Goal: Information Seeking & Learning: Learn about a topic

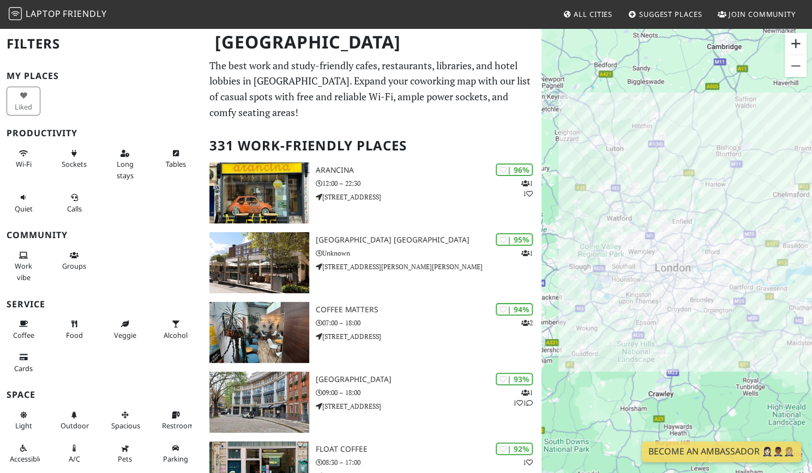
click at [796, 43] on button "Zoom in" at bounding box center [796, 44] width 22 height 22
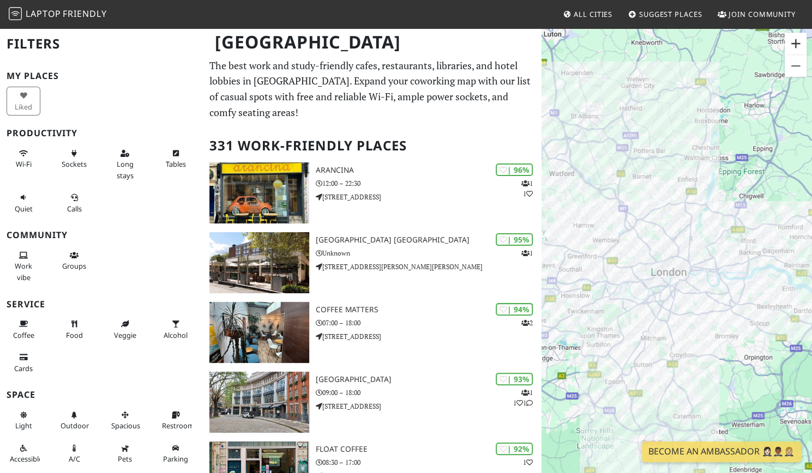
click at [796, 43] on button "Zoom in" at bounding box center [796, 44] width 22 height 22
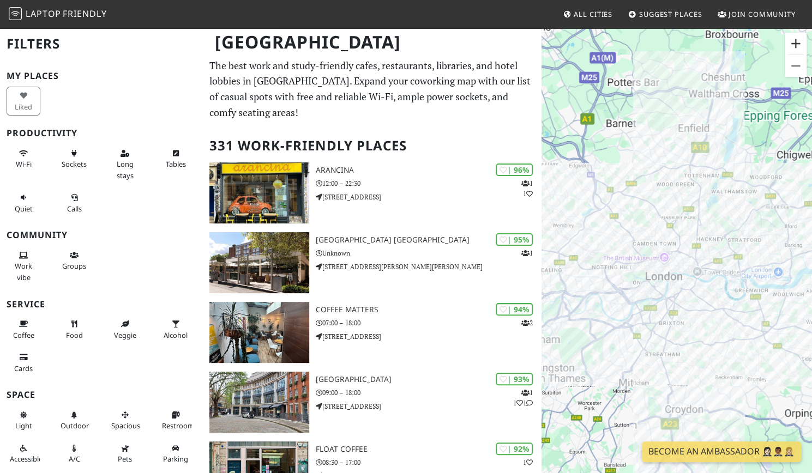
click at [796, 43] on button "Zoom in" at bounding box center [796, 44] width 22 height 22
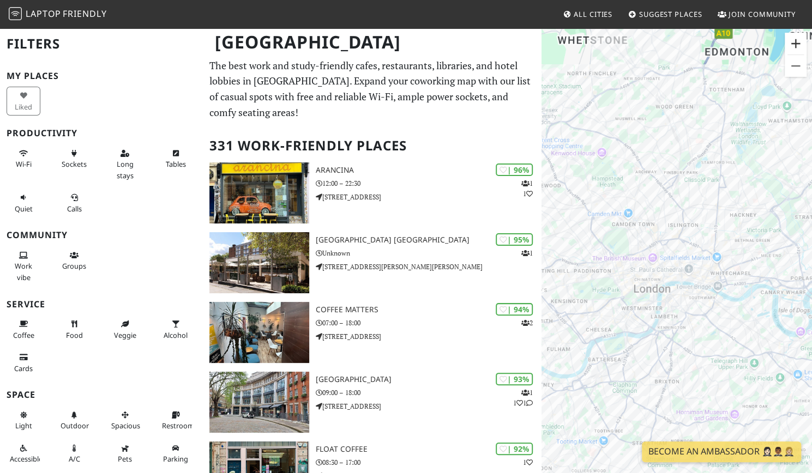
click at [796, 43] on button "Zoom in" at bounding box center [796, 44] width 22 height 22
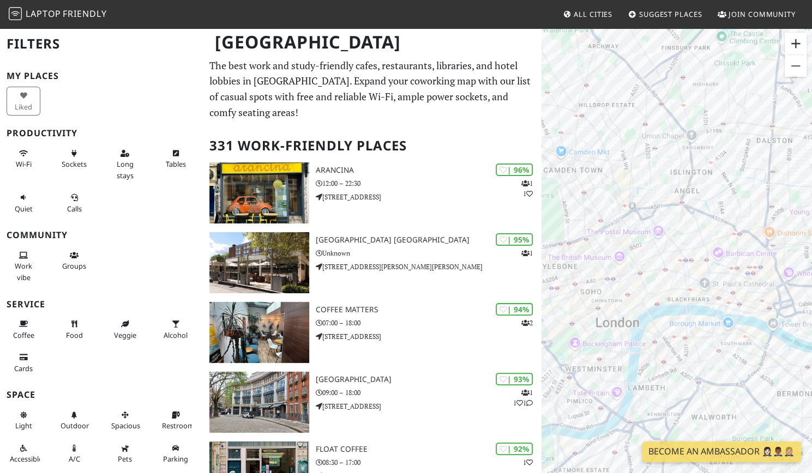
click at [796, 43] on button "Zoom in" at bounding box center [796, 44] width 22 height 22
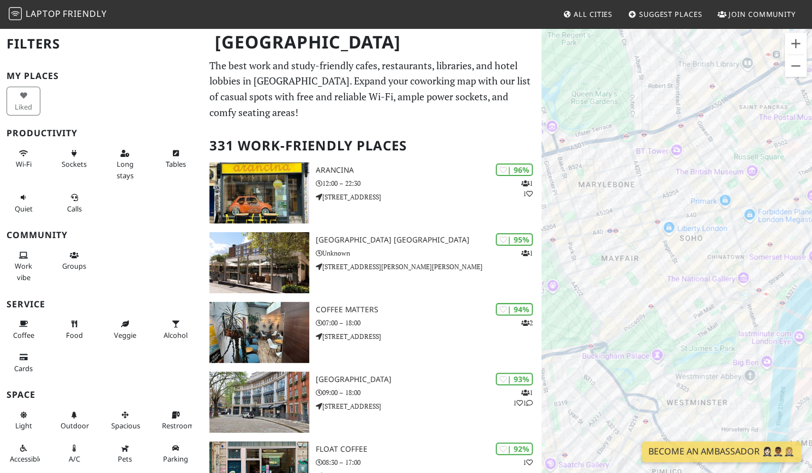
drag, startPoint x: 593, startPoint y: 183, endPoint x: 807, endPoint y: 97, distance: 231.2
click at [807, 97] on div at bounding box center [676, 263] width 270 height 473
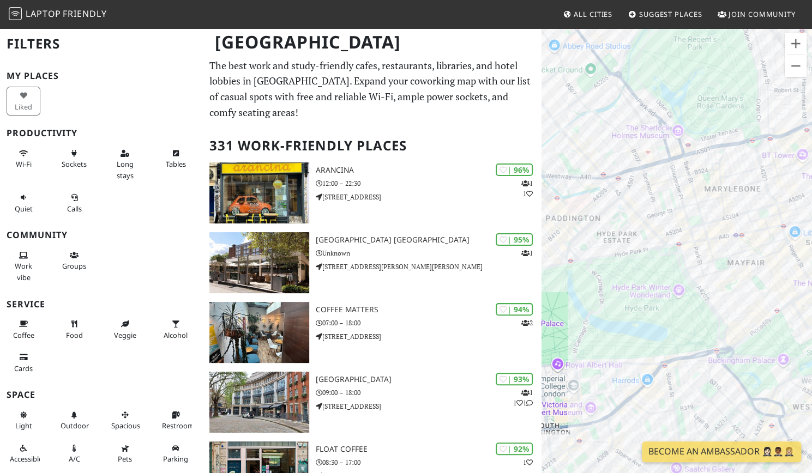
drag, startPoint x: 615, startPoint y: 74, endPoint x: 743, endPoint y: 81, distance: 128.3
click at [743, 81] on div at bounding box center [676, 263] width 270 height 473
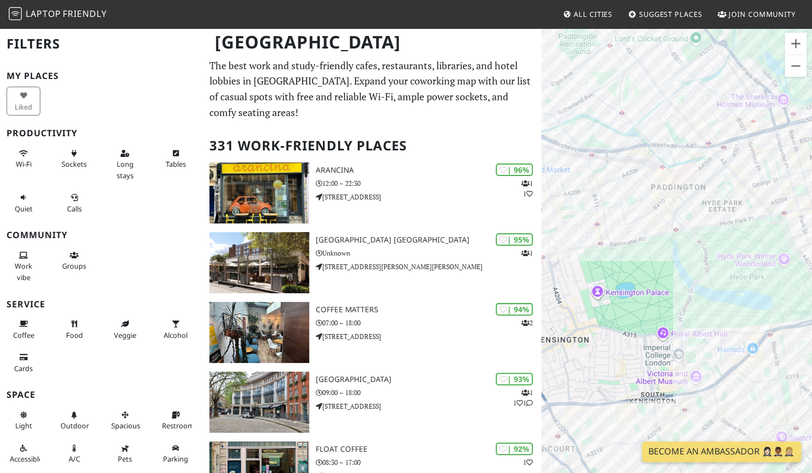
drag, startPoint x: 586, startPoint y: 161, endPoint x: 693, endPoint y: 115, distance: 116.0
click at [693, 115] on div at bounding box center [676, 263] width 270 height 473
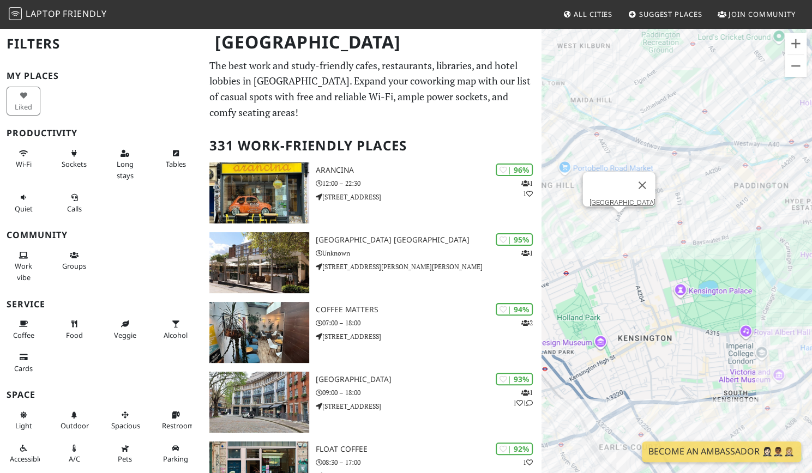
click at [622, 216] on div "[GEOGRAPHIC_DATA]" at bounding box center [676, 263] width 270 height 473
click at [614, 198] on link "[GEOGRAPHIC_DATA]" at bounding box center [622, 202] width 66 height 8
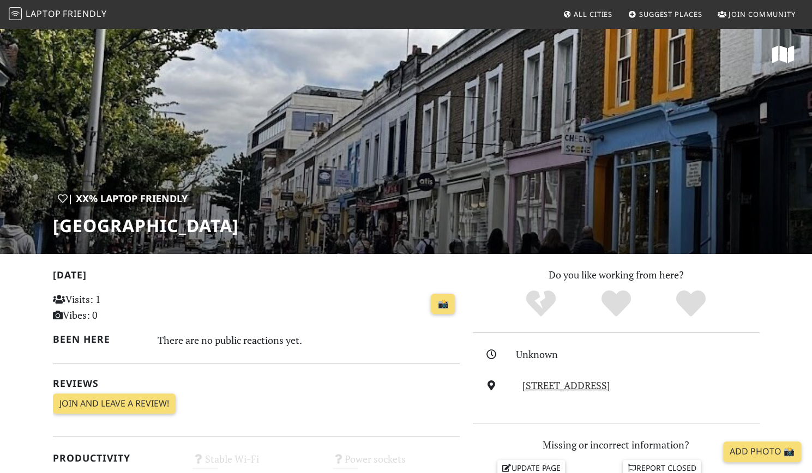
drag, startPoint x: 346, startPoint y: 228, endPoint x: 38, endPoint y: 223, distance: 307.6
click at [38, 223] on div "| XX% Laptop Friendly Notting Hill Gate Library" at bounding box center [406, 140] width 812 height 227
copy h1 "[GEOGRAPHIC_DATA]"
